Goal: Transaction & Acquisition: Download file/media

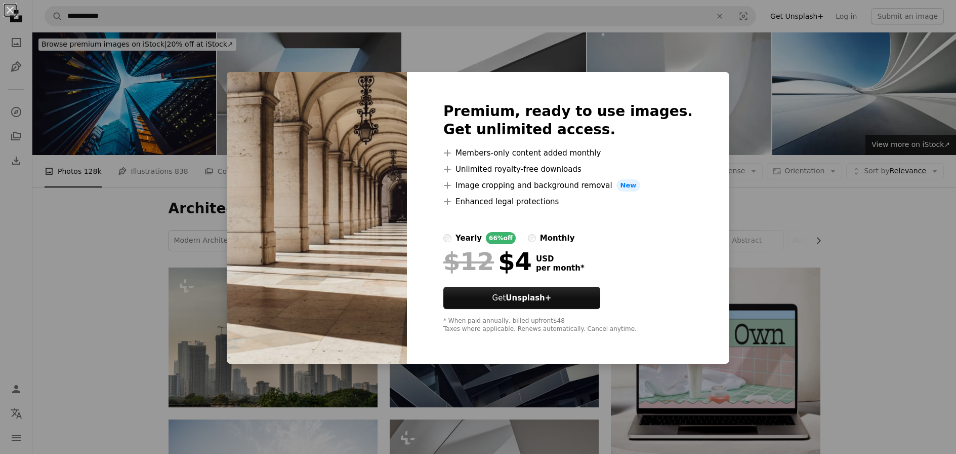
scroll to position [2299, 0]
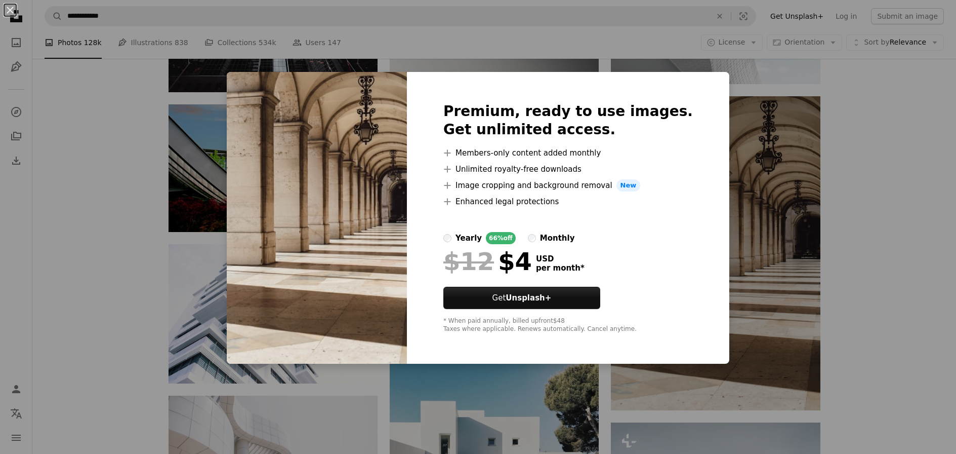
click at [875, 211] on div "An X shape Premium, ready to use images. Get unlimited access. A plus sign Memb…" at bounding box center [478, 227] width 956 height 454
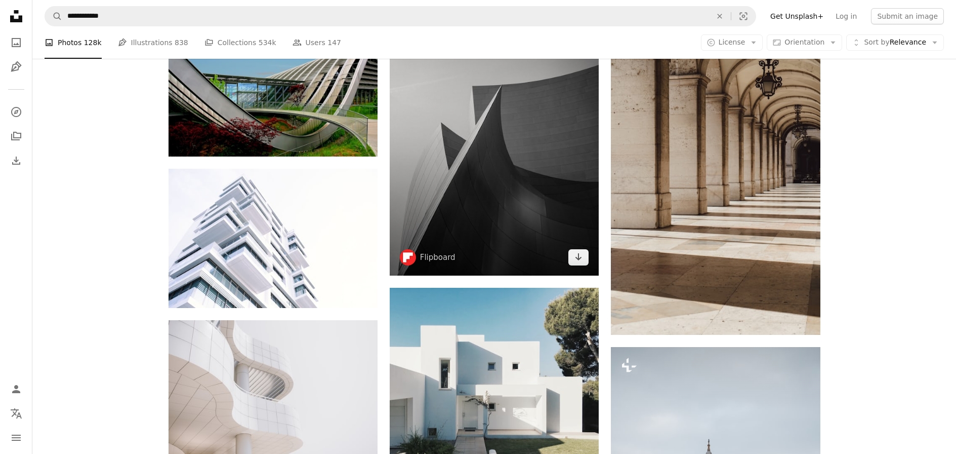
scroll to position [2623, 0]
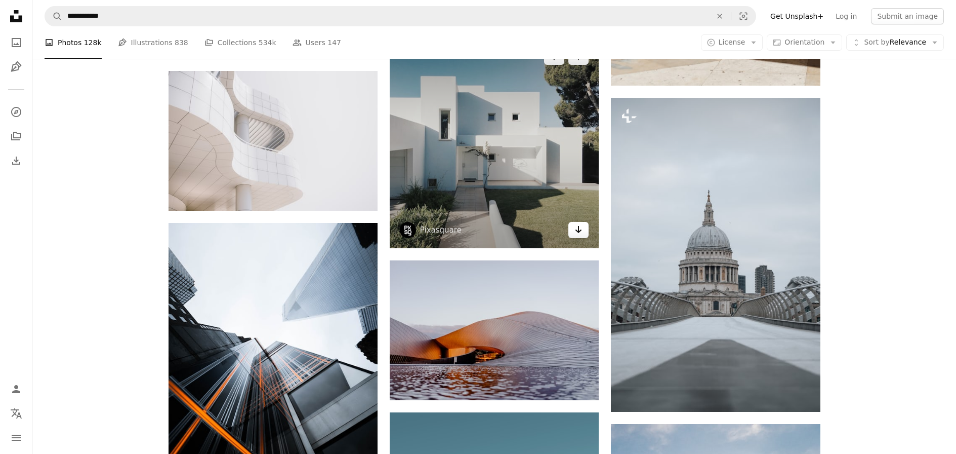
click at [580, 233] on icon "Arrow pointing down" at bounding box center [578, 229] width 8 height 12
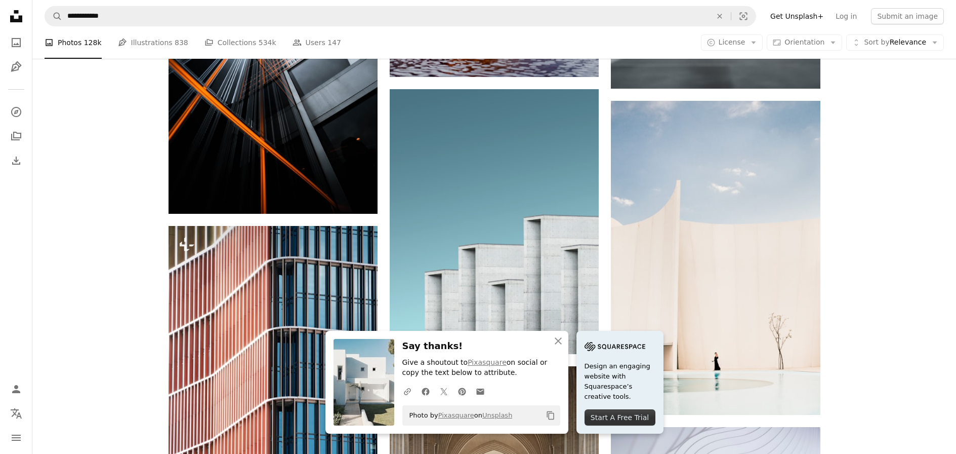
scroll to position [3037, 0]
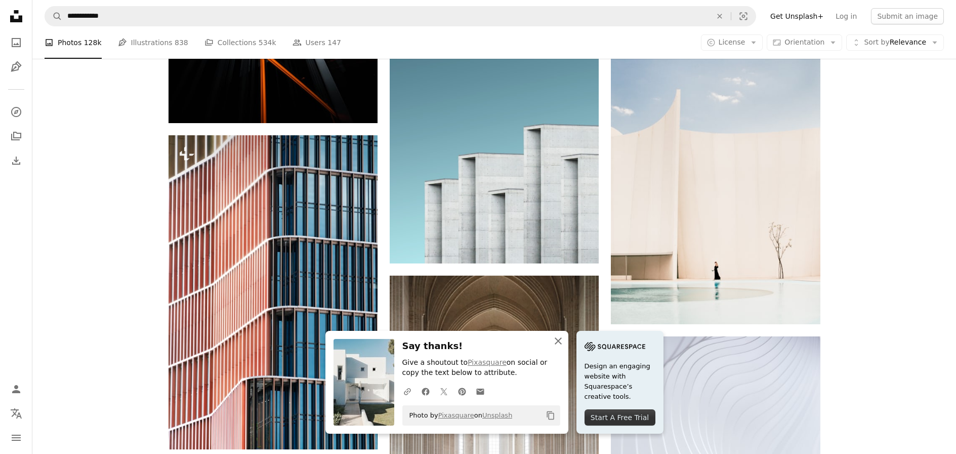
click at [561, 343] on icon "An X shape" at bounding box center [558, 341] width 12 height 12
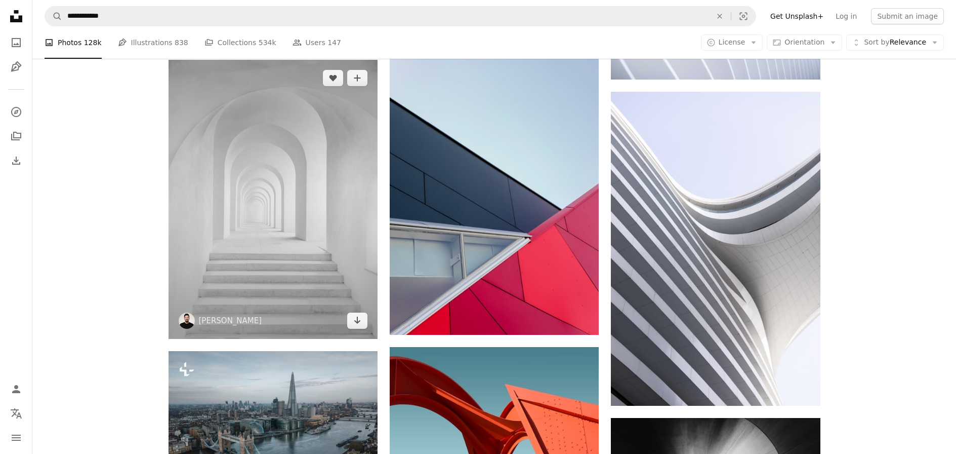
scroll to position [3591, 0]
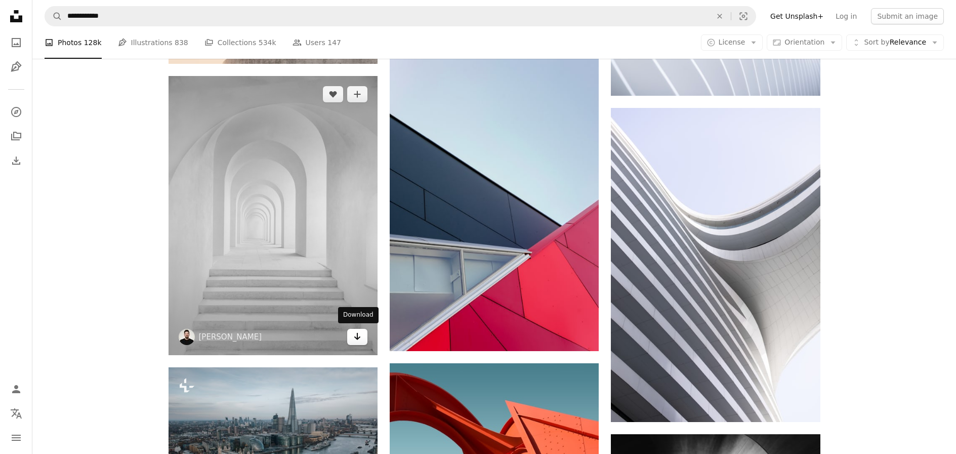
click at [358, 332] on icon "Arrow pointing down" at bounding box center [357, 336] width 8 height 12
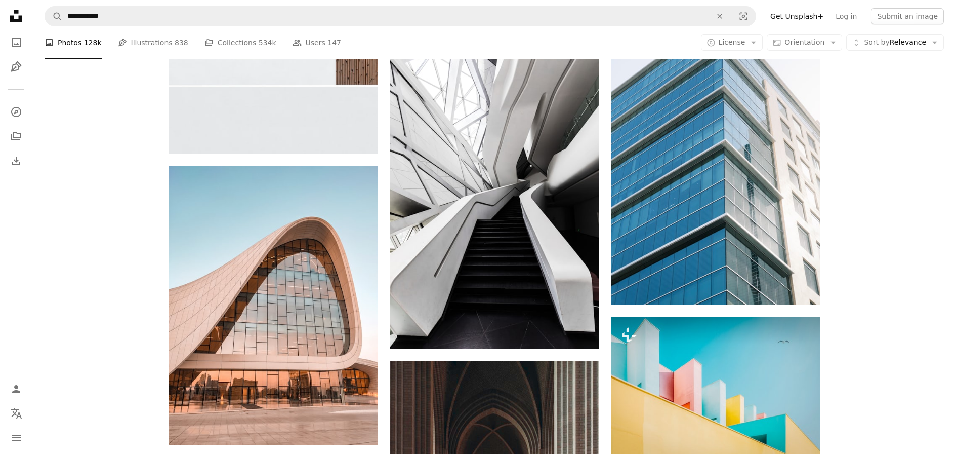
scroll to position [7204, 0]
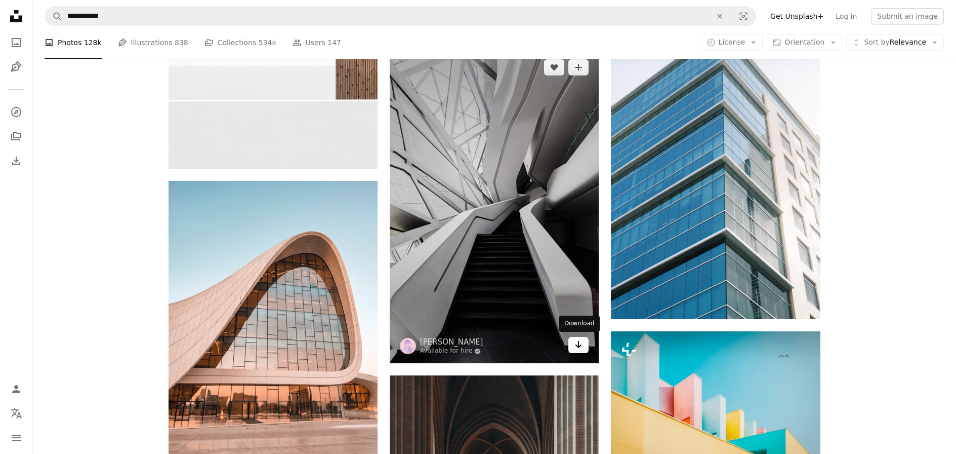
click at [579, 345] on icon "Download" at bounding box center [578, 344] width 7 height 7
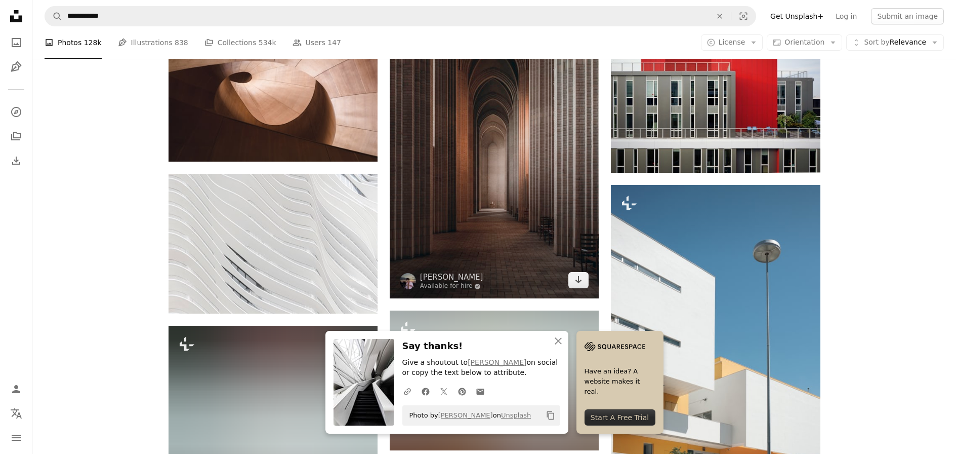
scroll to position [7612, 0]
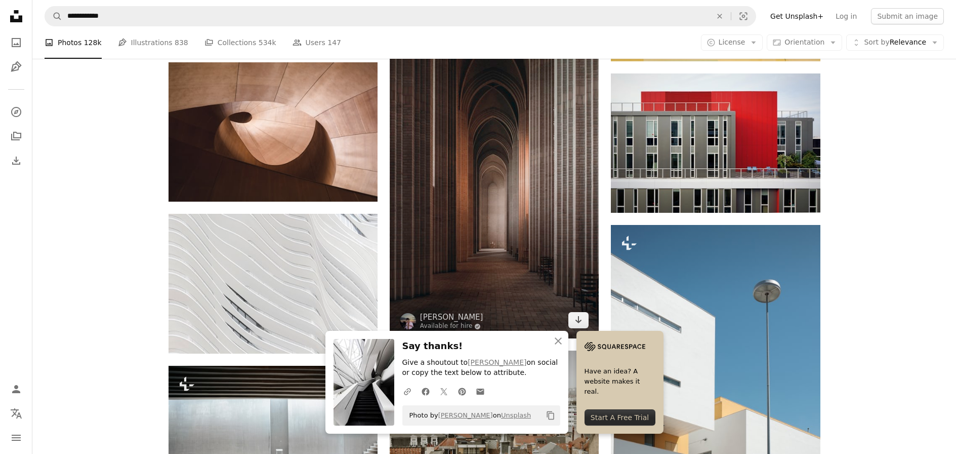
click at [472, 192] on img at bounding box center [494, 152] width 209 height 372
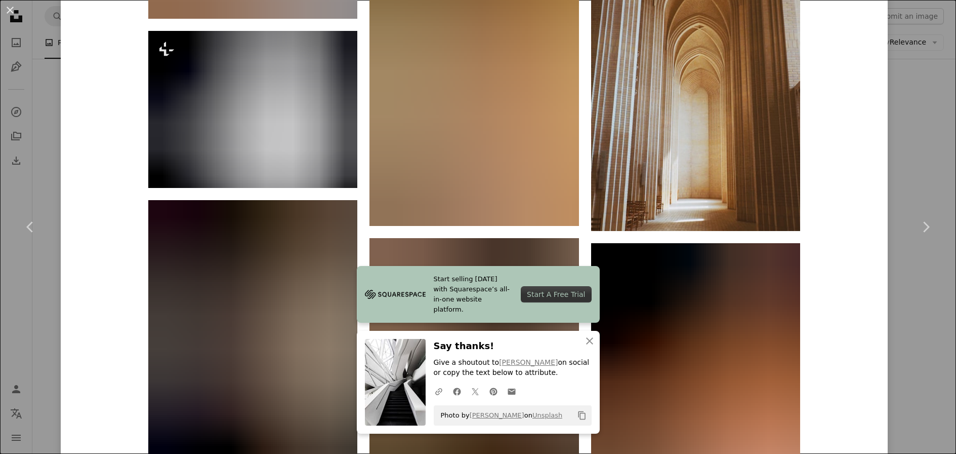
scroll to position [2115, 0]
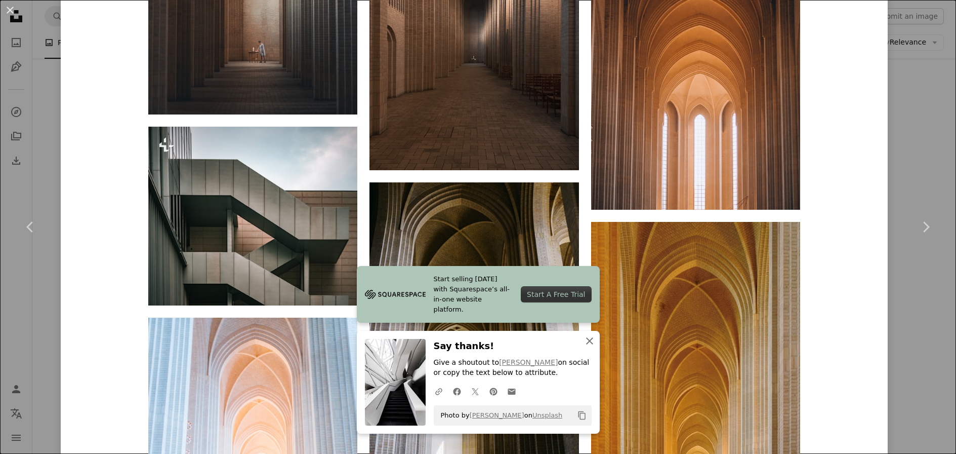
click at [591, 343] on icon "An X shape" at bounding box center [590, 341] width 12 height 12
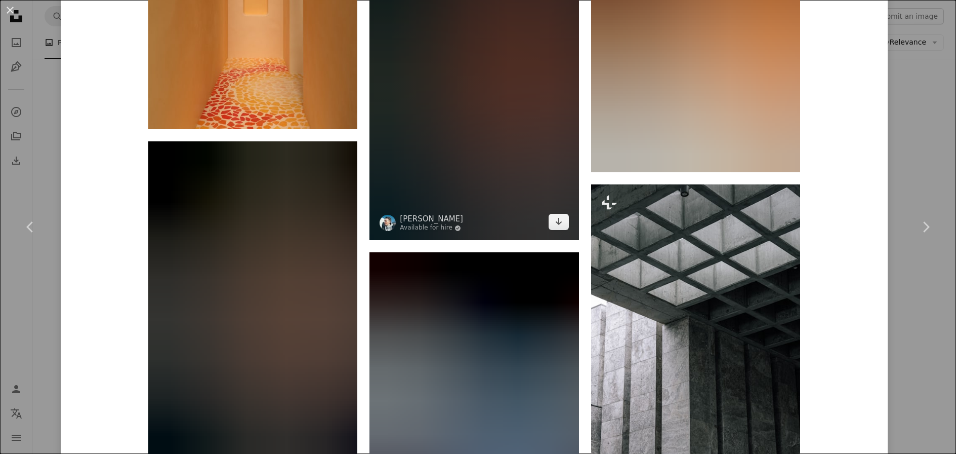
scroll to position [7266, 0]
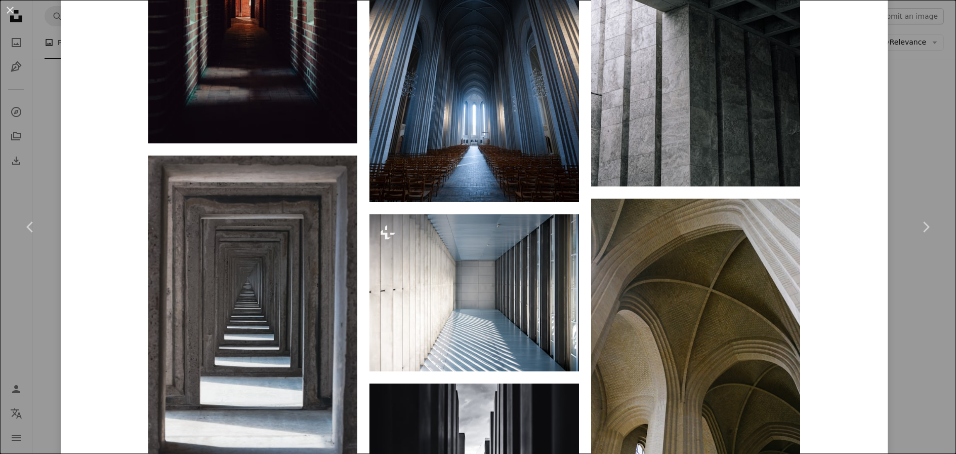
click at [901, 310] on div "An X shape Chevron left Chevron right [PERSON_NAME] Available for hire A checkm…" at bounding box center [478, 227] width 956 height 454
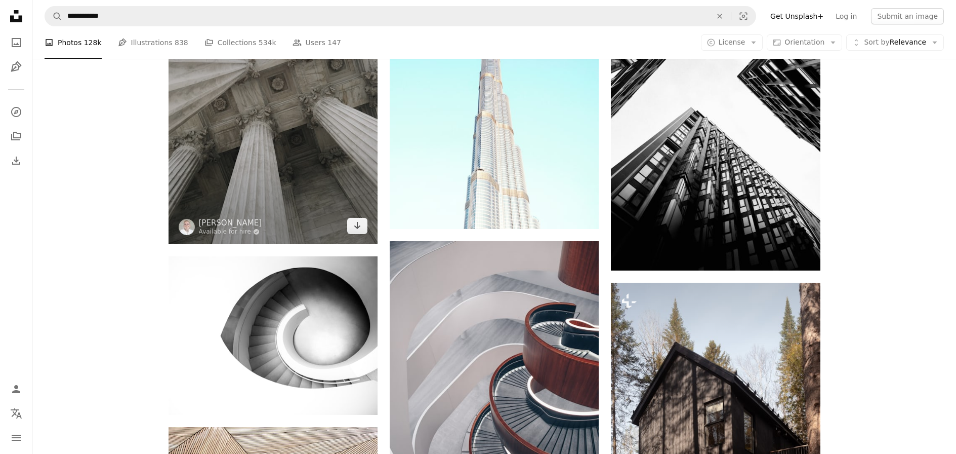
scroll to position [22571, 0]
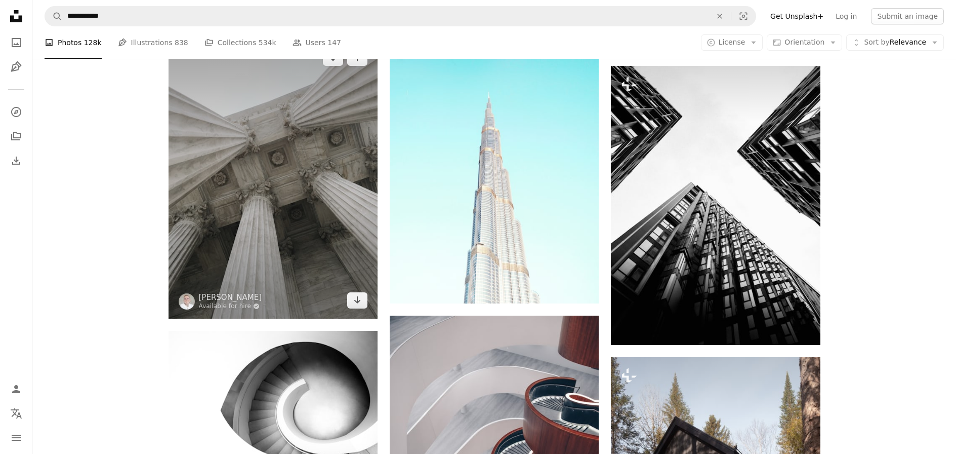
click at [282, 183] on img at bounding box center [273, 178] width 209 height 279
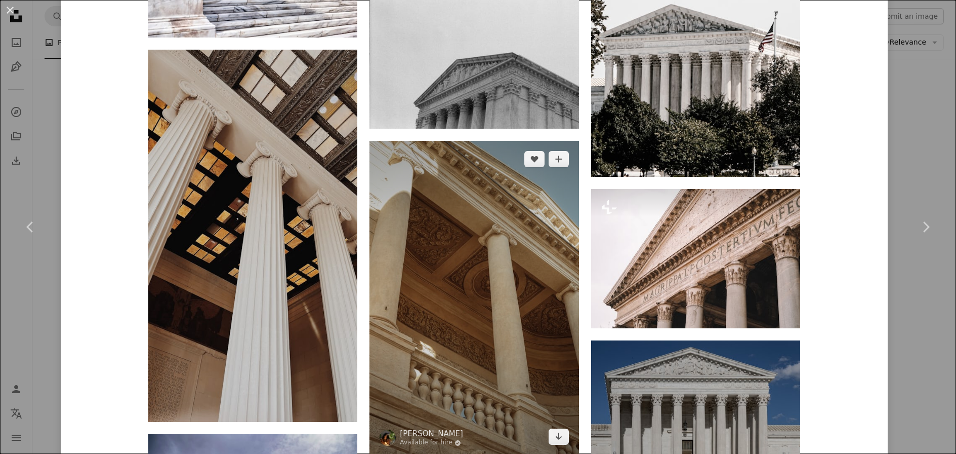
scroll to position [2041, 0]
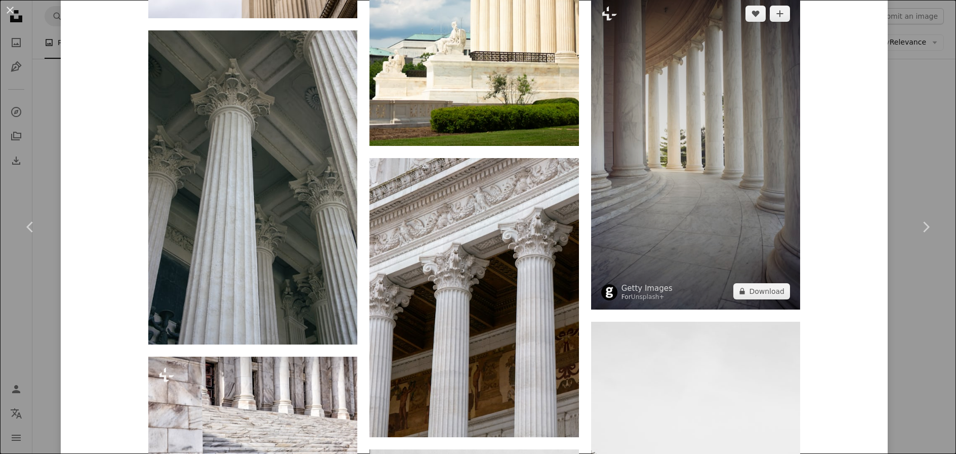
click at [689, 142] on img at bounding box center [695, 152] width 209 height 314
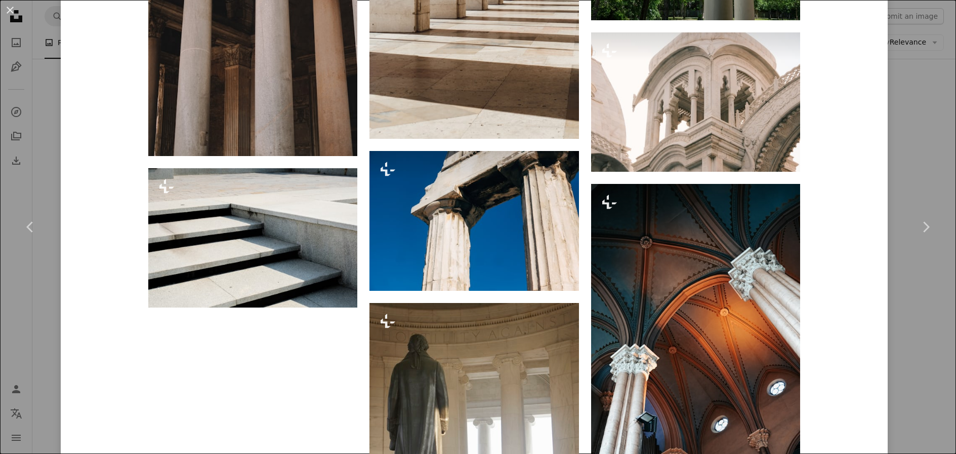
scroll to position [3536, 0]
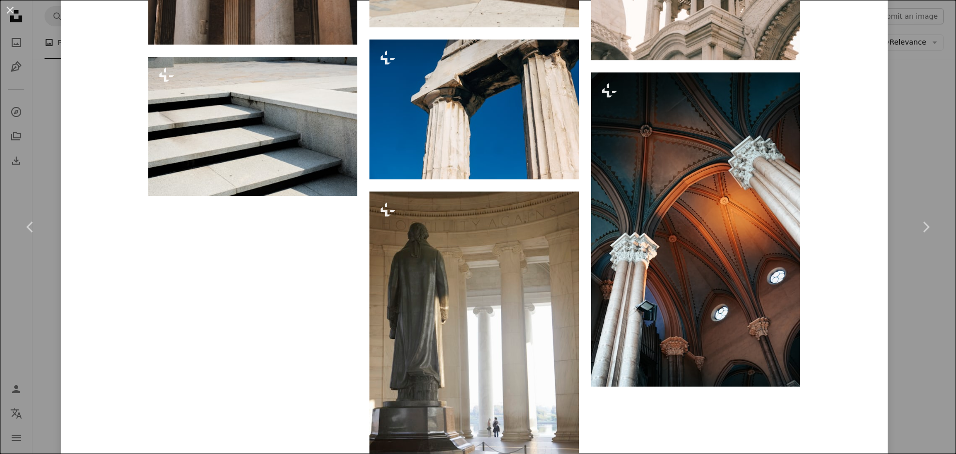
click at [904, 287] on div "An X shape Chevron left Chevron right Getty Images For Unsplash+ A heart A plus…" at bounding box center [478, 227] width 956 height 454
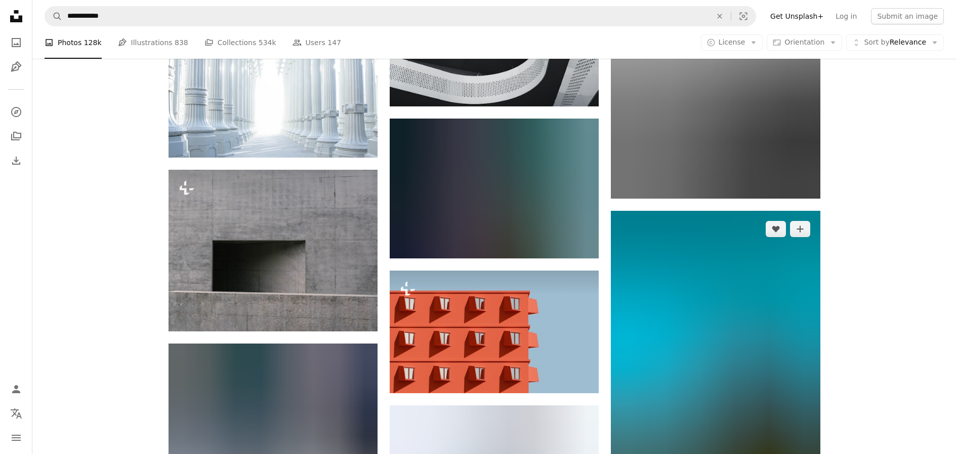
scroll to position [31702, 0]
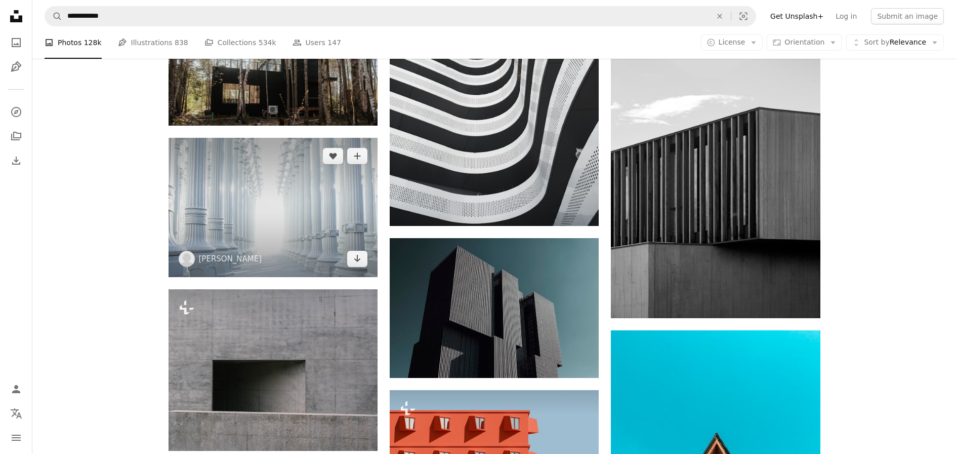
click at [267, 193] on img at bounding box center [273, 207] width 209 height 139
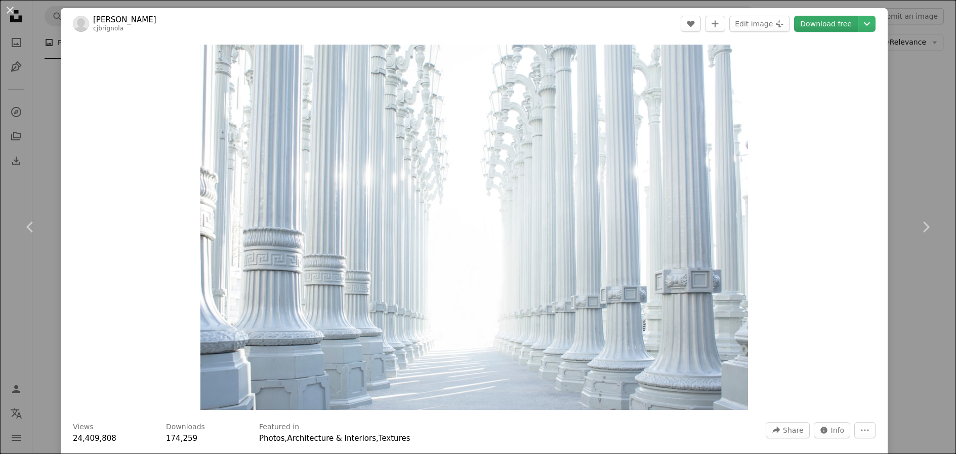
click at [822, 25] on link "Download free" at bounding box center [826, 24] width 64 height 16
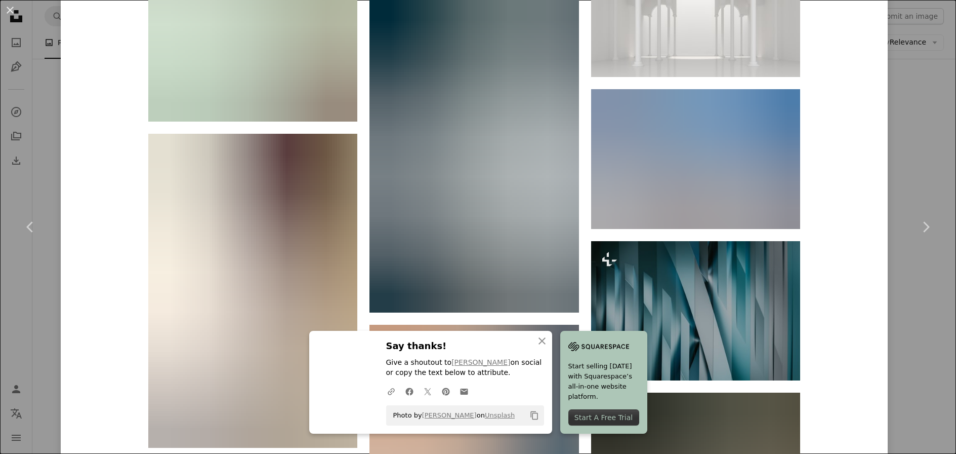
scroll to position [4403, 0]
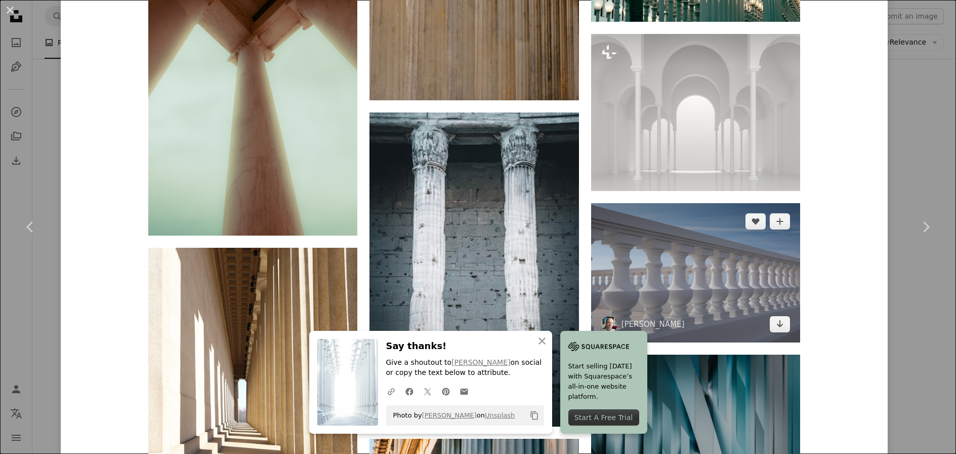
click at [699, 278] on img at bounding box center [695, 272] width 209 height 139
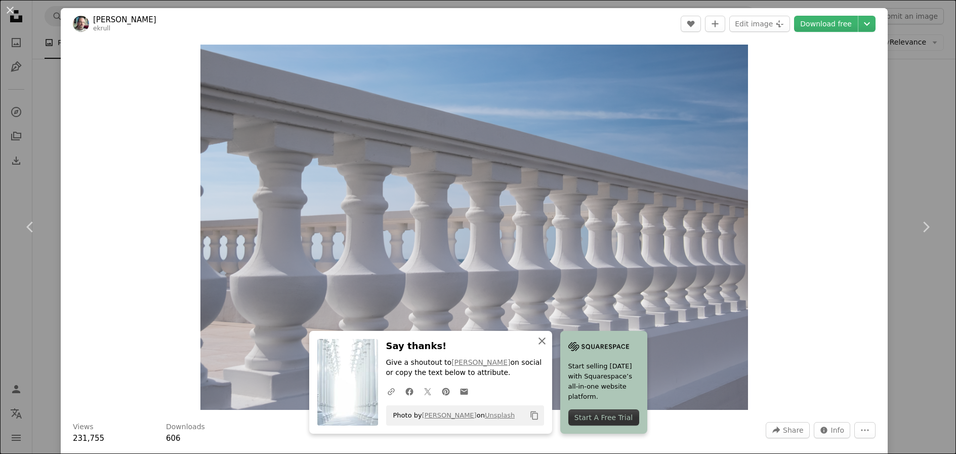
click at [545, 339] on icon "button" at bounding box center [542, 340] width 7 height 7
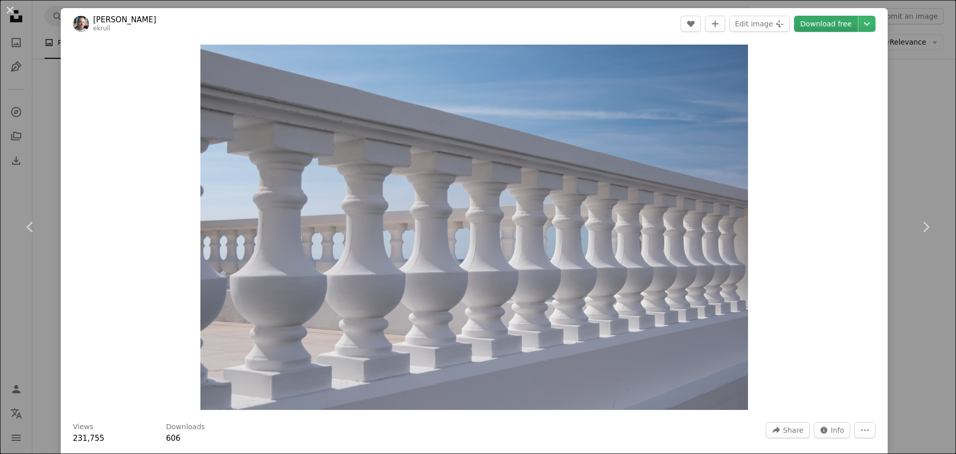
click at [810, 25] on link "Download free" at bounding box center [826, 24] width 64 height 16
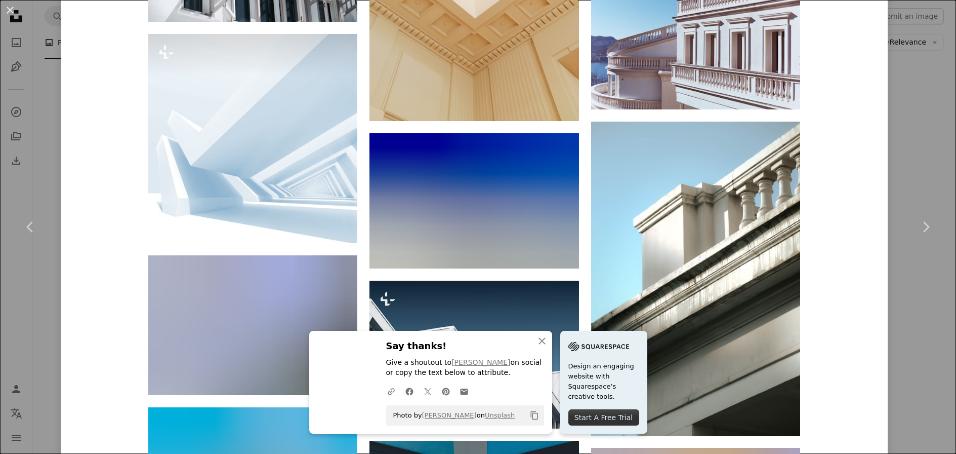
scroll to position [2305, 0]
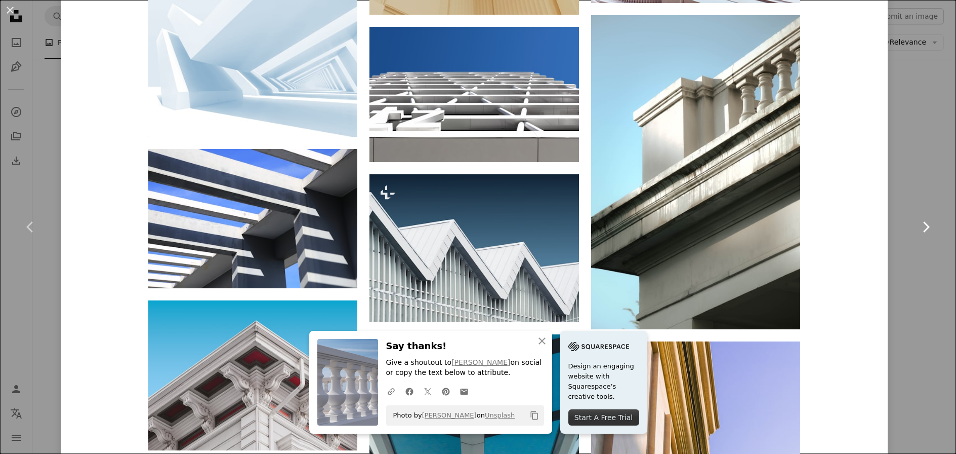
click at [913, 185] on link "Chevron right" at bounding box center [925, 226] width 61 height 97
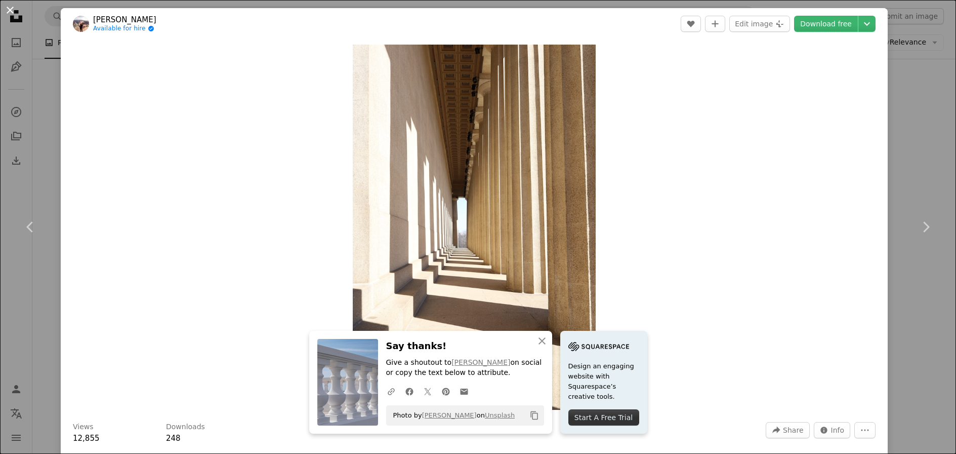
click at [11, 12] on button "An X shape" at bounding box center [10, 10] width 12 height 12
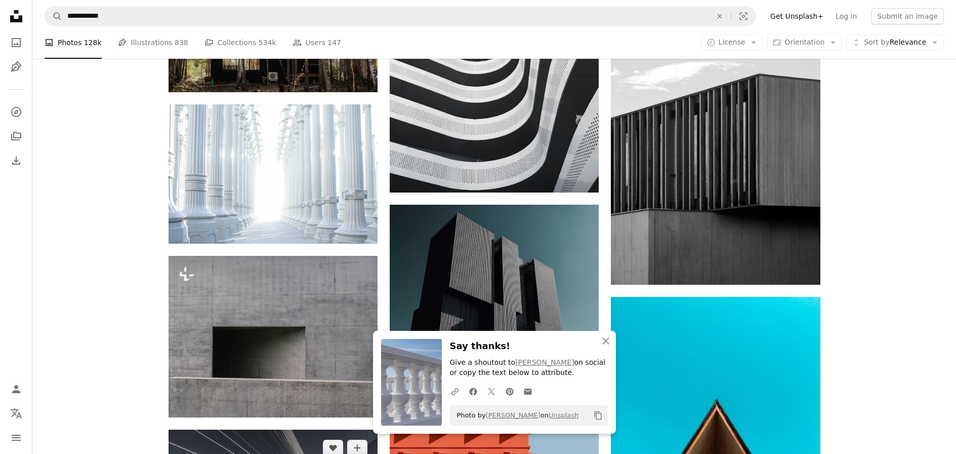
scroll to position [31596, 0]
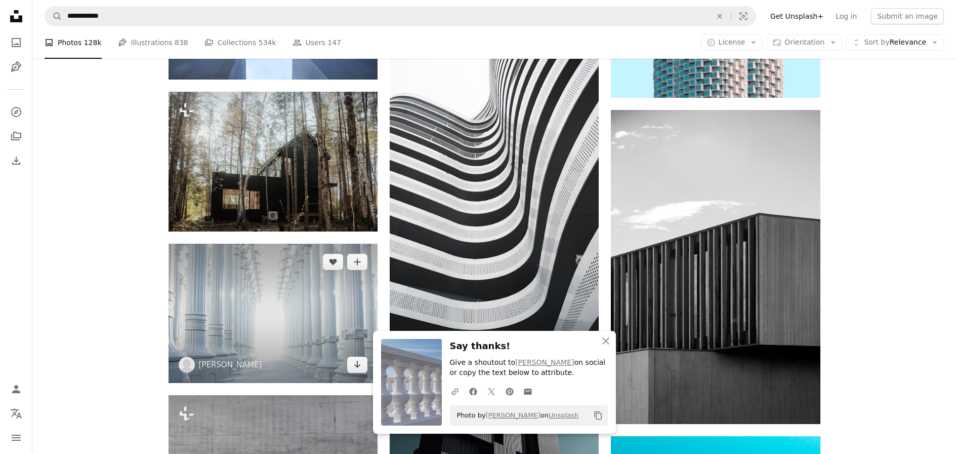
click at [260, 299] on img at bounding box center [273, 312] width 209 height 139
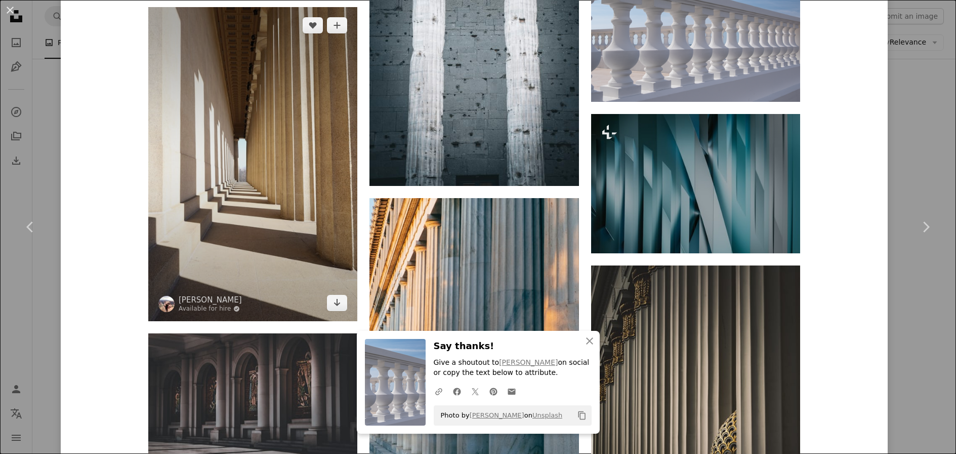
scroll to position [4823, 0]
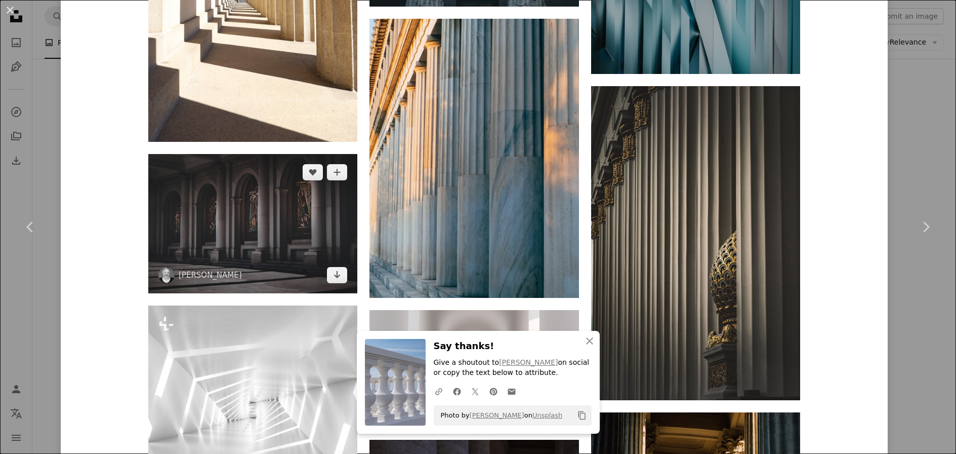
click at [266, 216] on img at bounding box center [252, 223] width 209 height 139
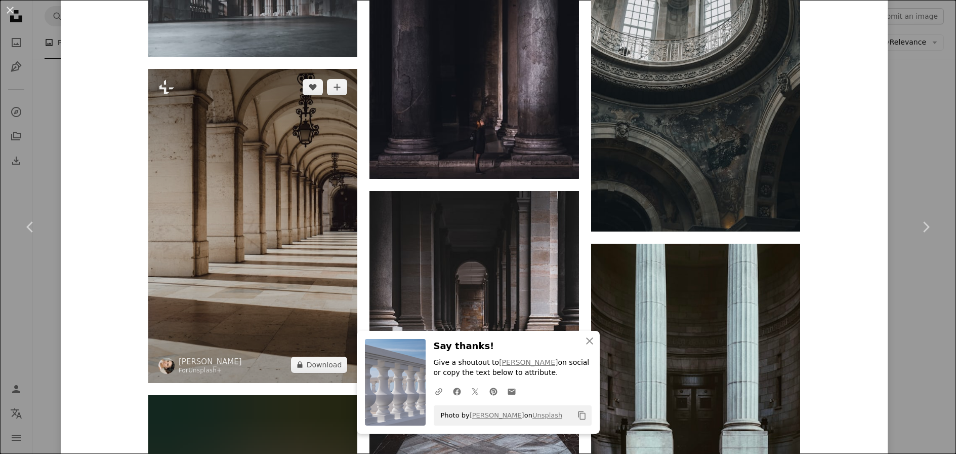
scroll to position [1027, 0]
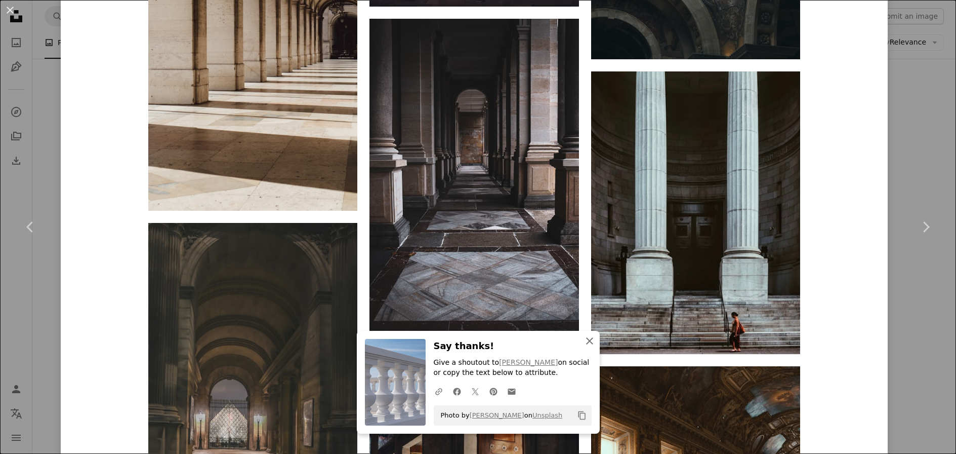
click at [589, 341] on icon "An X shape" at bounding box center [590, 341] width 12 height 12
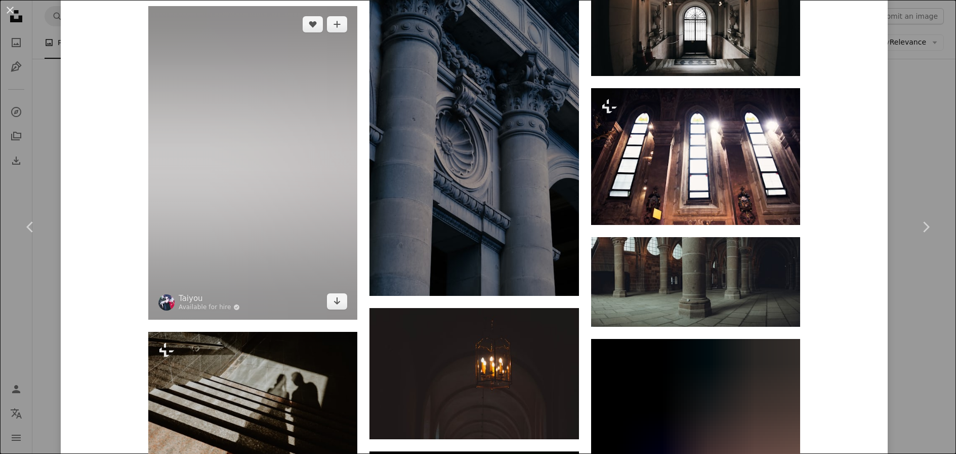
scroll to position [4425, 0]
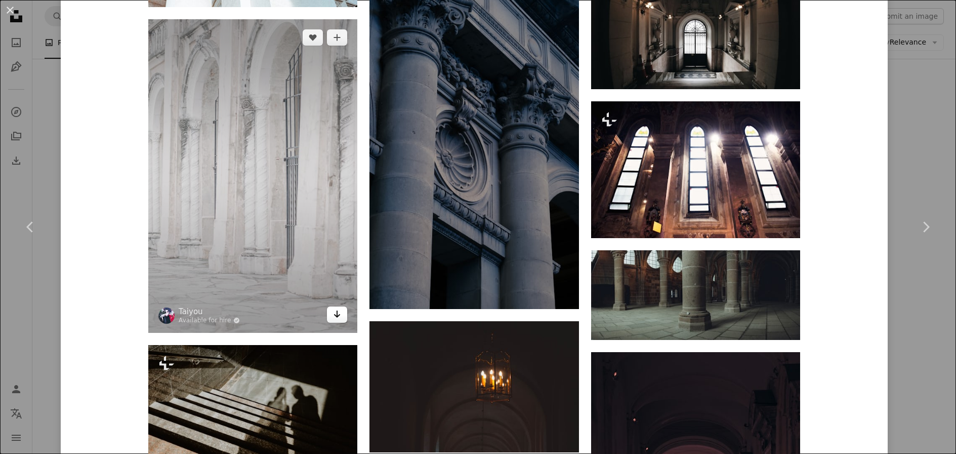
click at [344, 311] on link "Arrow pointing down" at bounding box center [337, 314] width 20 height 16
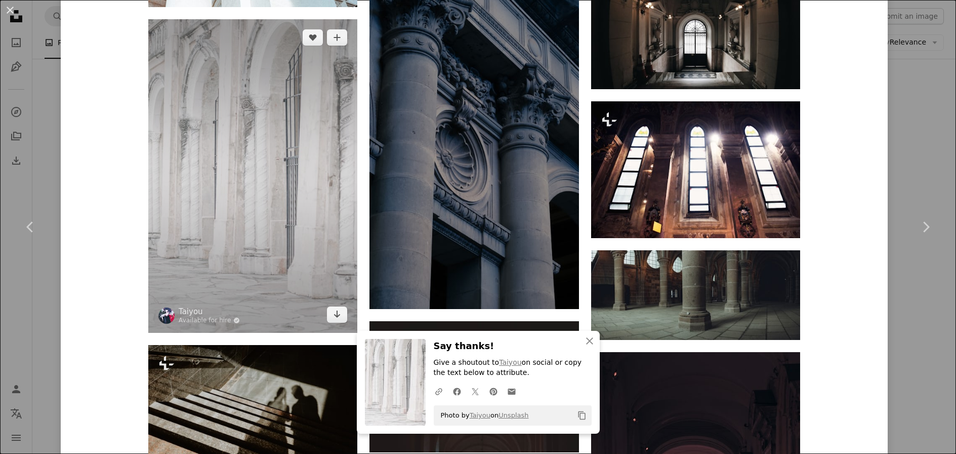
click at [280, 222] on img at bounding box center [252, 175] width 209 height 313
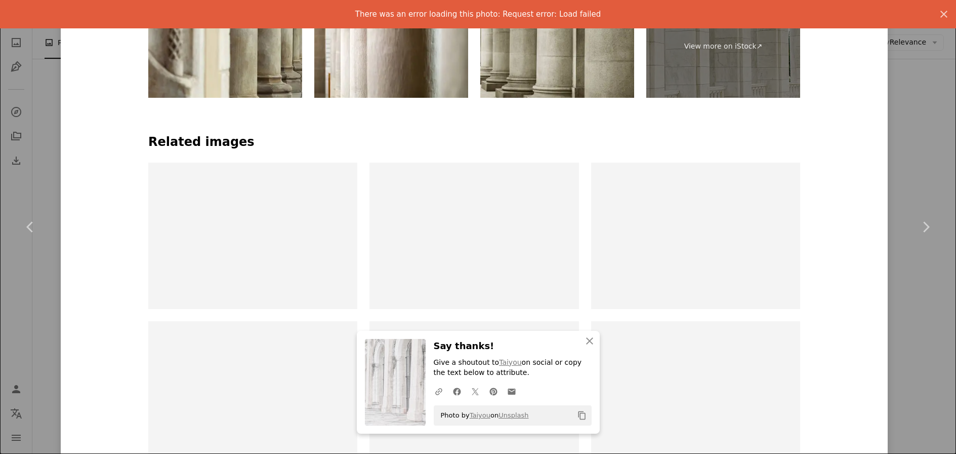
scroll to position [437, 0]
